Goal: Check status

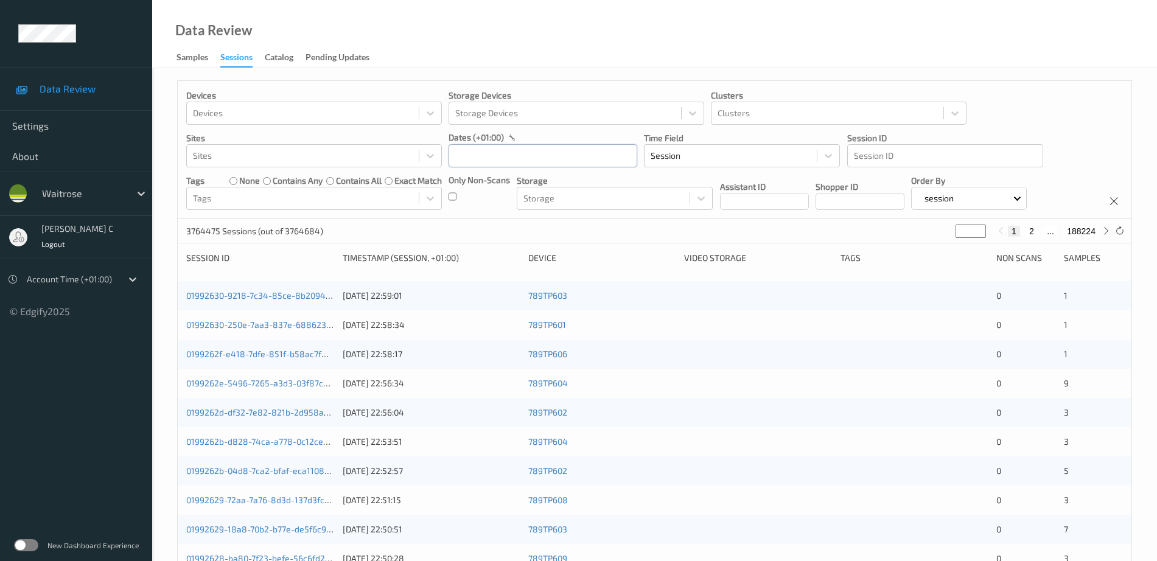
click at [511, 158] on input "text" at bounding box center [543, 155] width 189 height 23
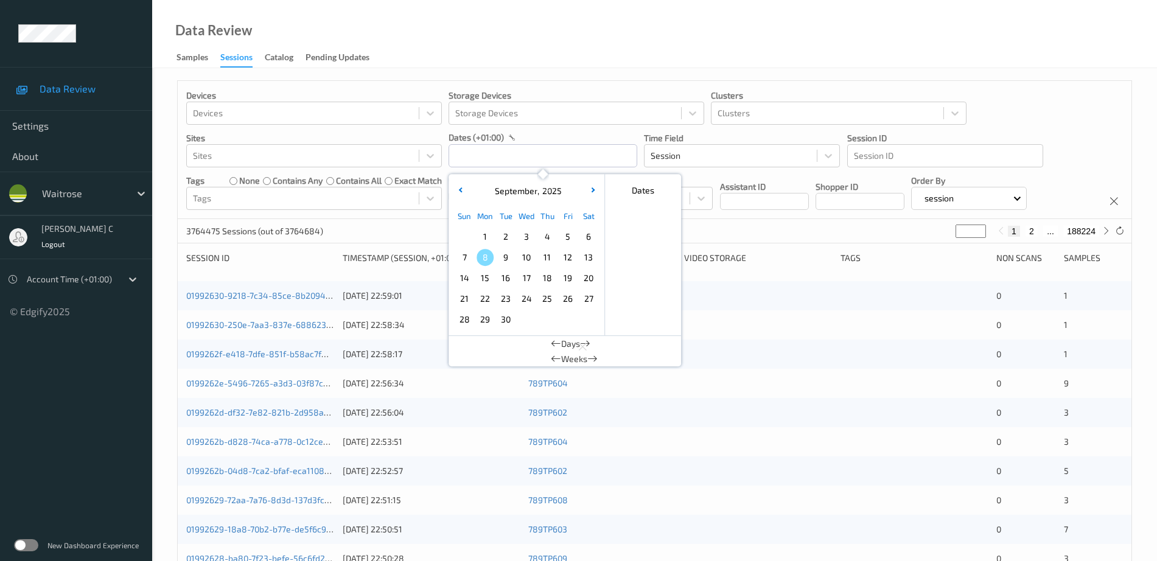
click at [567, 242] on span "5" at bounding box center [567, 236] width 17 height 17
type input "[DATE] 00:00 -> [DATE] 23:59"
click at [744, 46] on div "Data Review Samples Sessions Catalog Pending Updates" at bounding box center [654, 34] width 1005 height 68
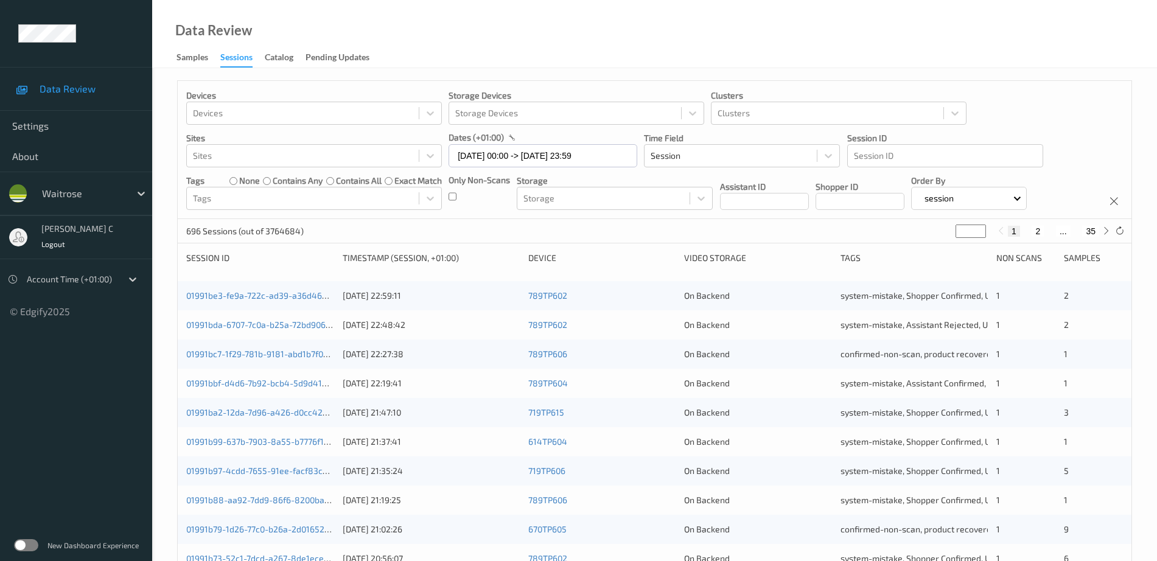
drag, startPoint x: 940, startPoint y: 240, endPoint x: 929, endPoint y: 245, distance: 12.0
click at [933, 242] on div "696 Sessions (out of 3764684) * 1 2 ... 35" at bounding box center [655, 231] width 954 height 24
type input "*"
click at [1059, 102] on div "Devices Devices Storage Devices Storage Devices Clusters Clusters Sites Sites d…" at bounding box center [655, 150] width 954 height 138
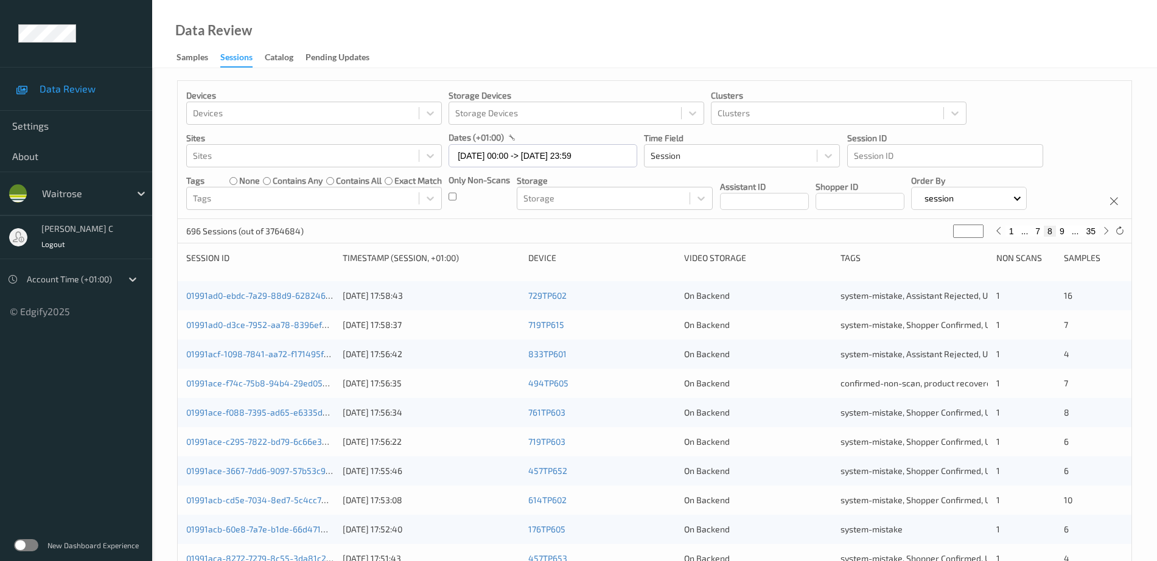
drag, startPoint x: 964, startPoint y: 231, endPoint x: 940, endPoint y: 234, distance: 24.0
click at [940, 234] on div "696 Sessions (out of 3764684) * 1 ... 7 8 9 ... 35" at bounding box center [655, 231] width 954 height 24
type input "*"
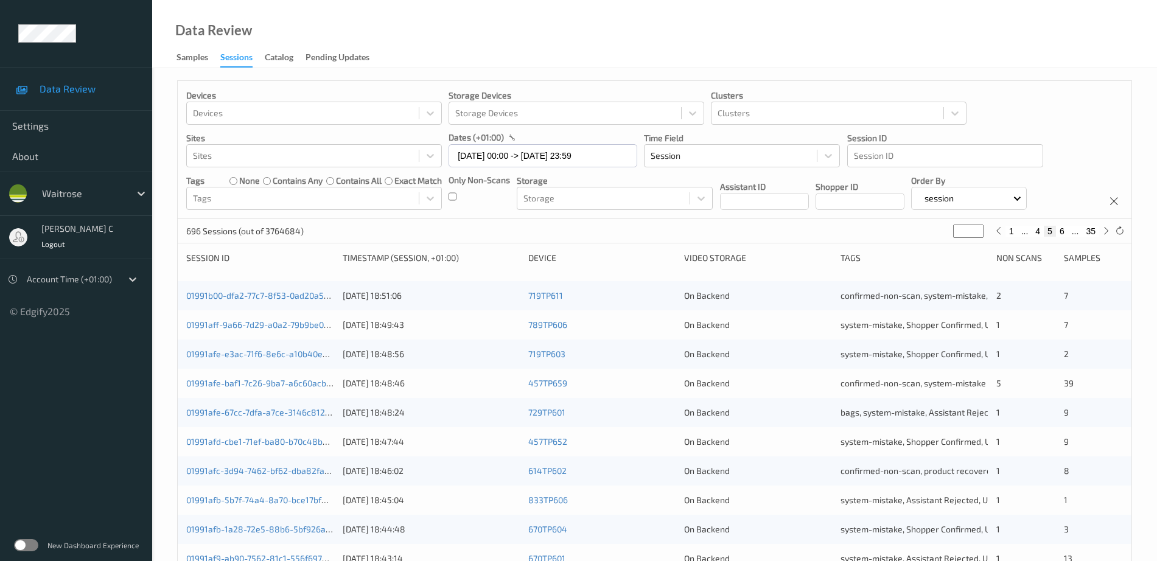
click at [1078, 71] on div "Devices Devices Storage Devices Storage Devices Clusters Clusters Sites Sites d…" at bounding box center [654, 492] width 1005 height 848
